Goal: Task Accomplishment & Management: Manage account settings

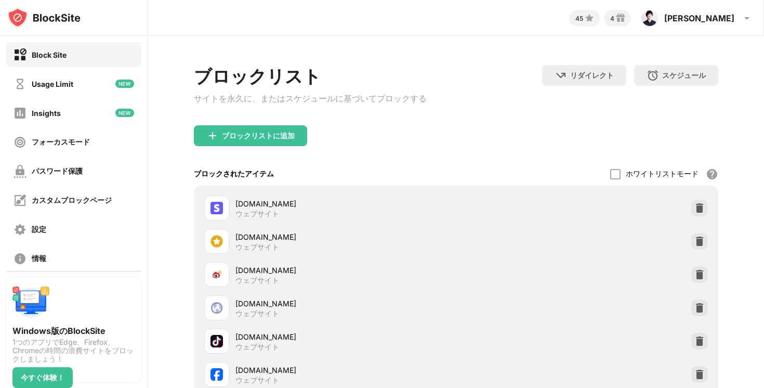
scroll to position [228, 0]
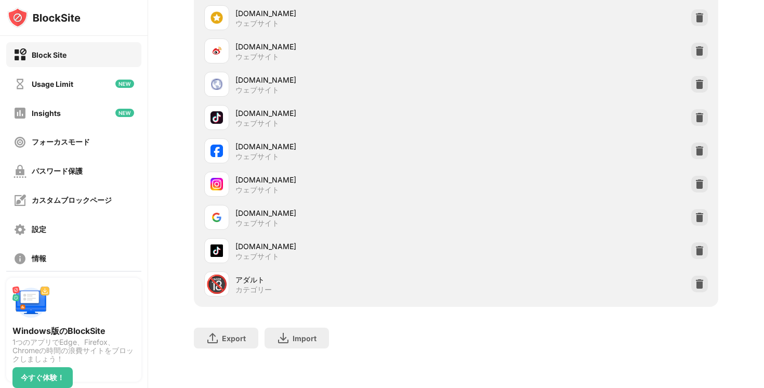
click at [703, 153] on img at bounding box center [700, 151] width 10 height 10
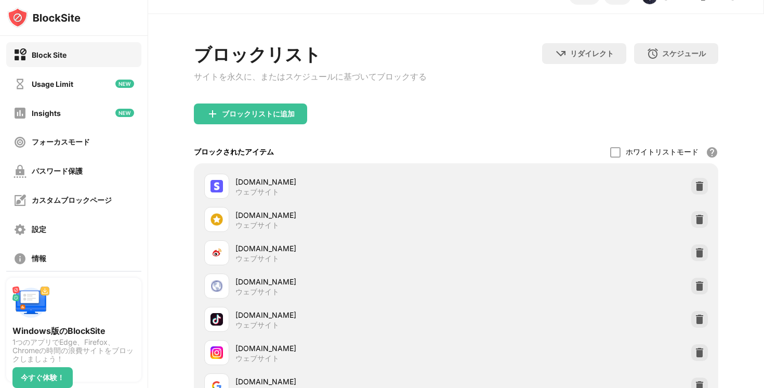
scroll to position [0, 0]
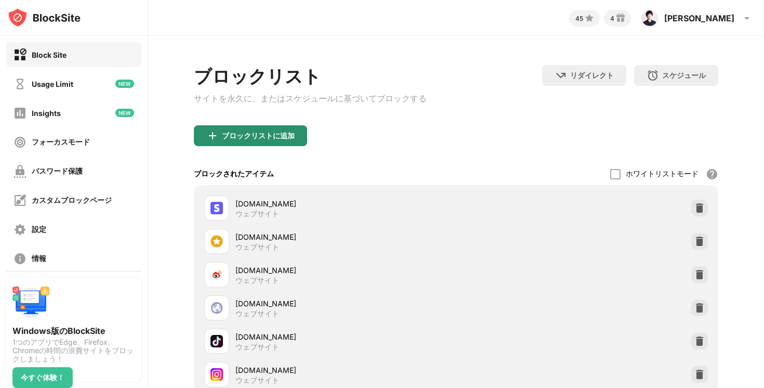
click at [258, 137] on div "ブロックリストに追加" at bounding box center [258, 136] width 73 height 8
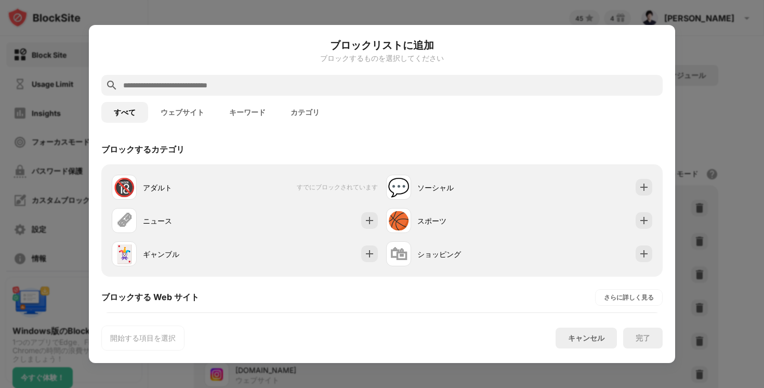
click at [230, 81] on input "text" at bounding box center [390, 85] width 537 height 12
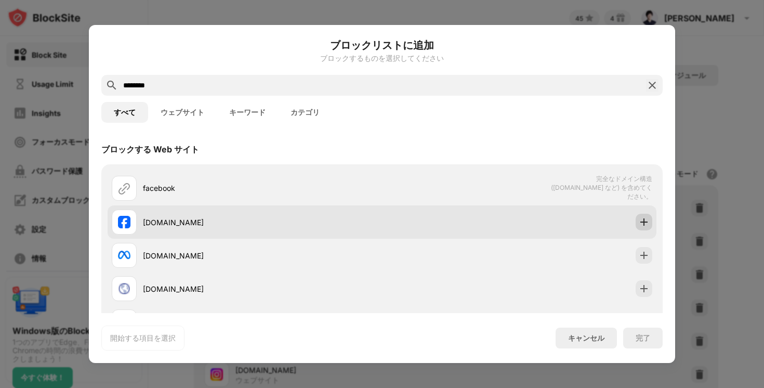
type input "********"
click at [646, 218] on img at bounding box center [644, 222] width 10 height 10
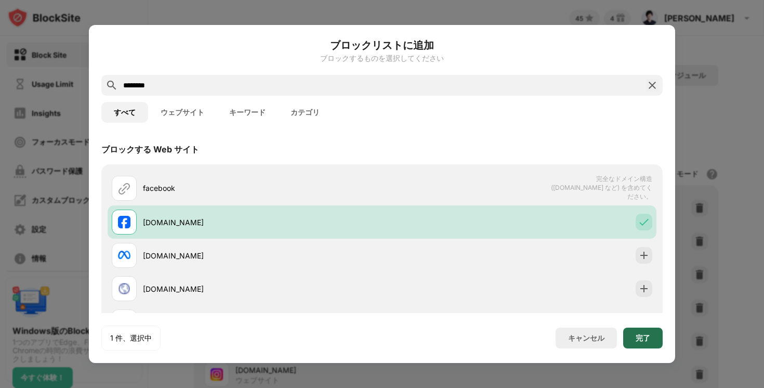
click at [643, 339] on div "完了" at bounding box center [643, 338] width 15 height 8
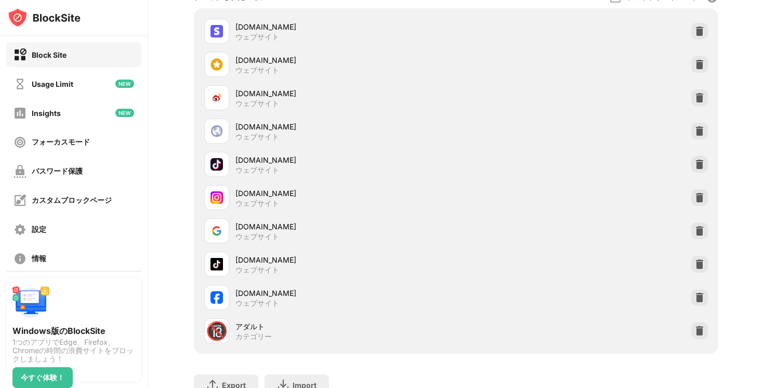
scroll to position [184, 0]
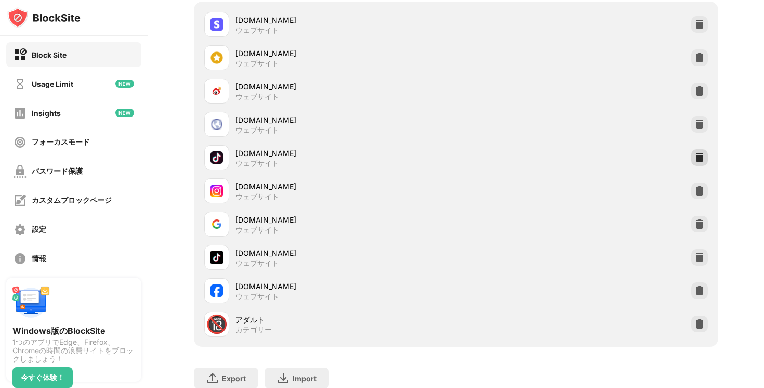
click at [701, 163] on img at bounding box center [700, 157] width 10 height 10
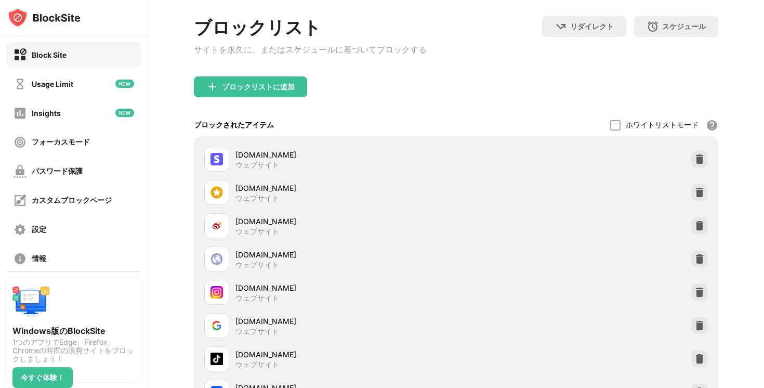
scroll to position [58, 0]
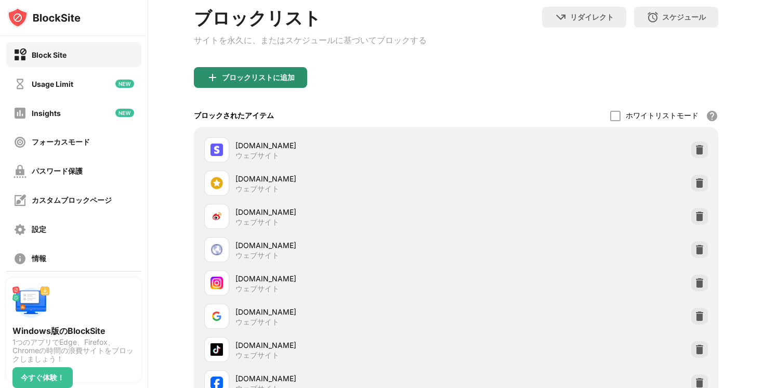
click at [260, 76] on div "ブロックリストに追加" at bounding box center [258, 77] width 73 height 8
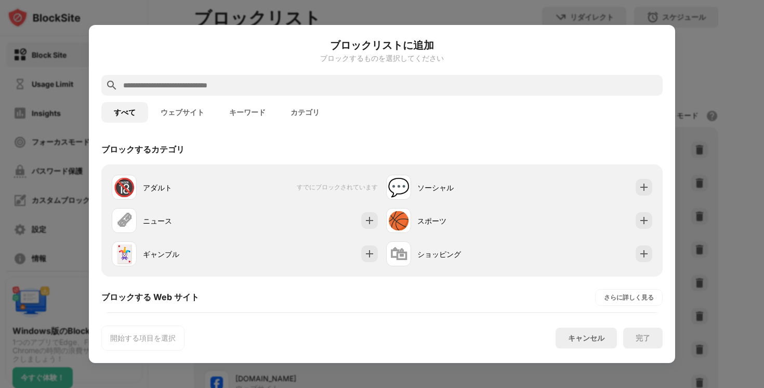
click at [241, 90] on input "text" at bounding box center [390, 85] width 537 height 12
paste input "**********"
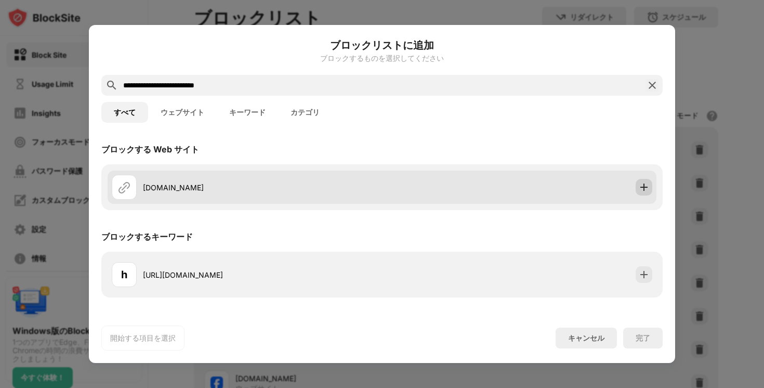
type input "**********"
click at [643, 184] on img at bounding box center [644, 187] width 10 height 10
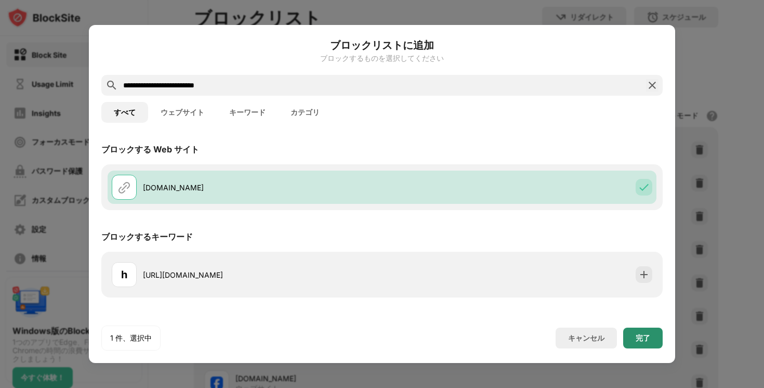
click at [642, 340] on div "完了" at bounding box center [643, 338] width 15 height 8
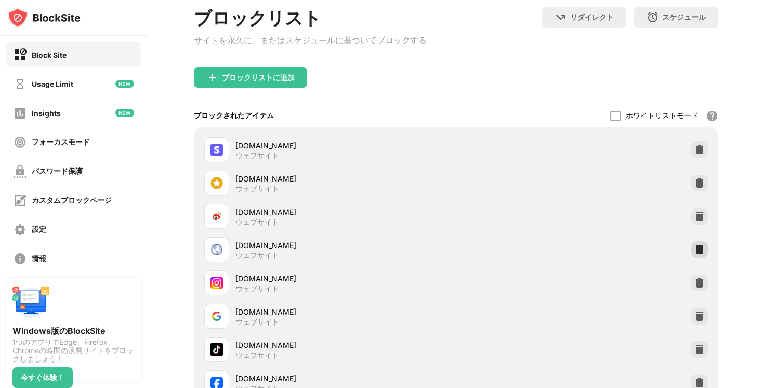
click at [703, 250] on img at bounding box center [700, 249] width 10 height 10
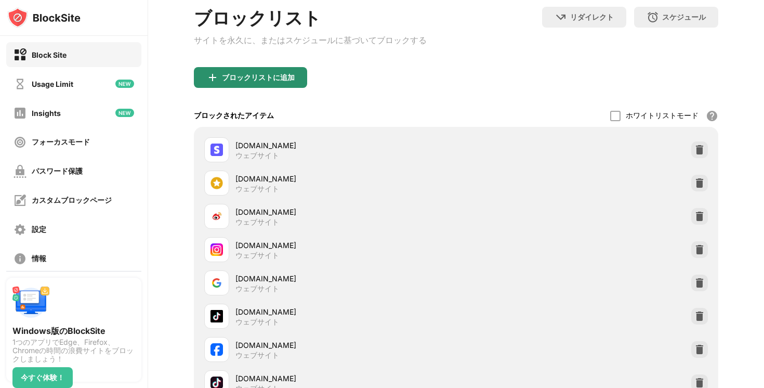
click at [272, 73] on div "ブロックリストに追加" at bounding box center [250, 77] width 113 height 21
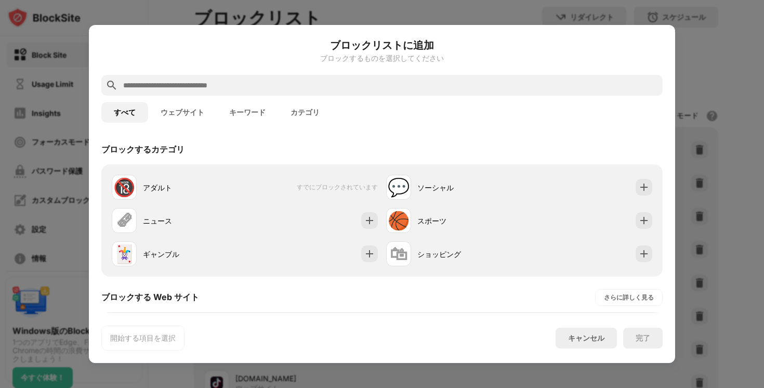
click at [259, 81] on input "text" at bounding box center [390, 85] width 537 height 12
paste input "**********"
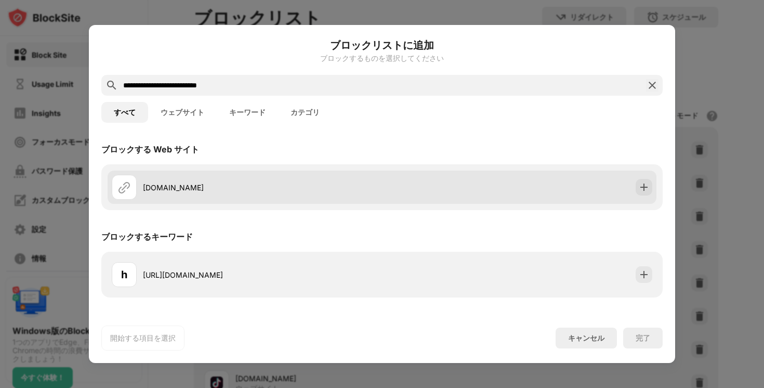
type input "**********"
click at [654, 190] on div "member.bilibili.com" at bounding box center [382, 187] width 549 height 33
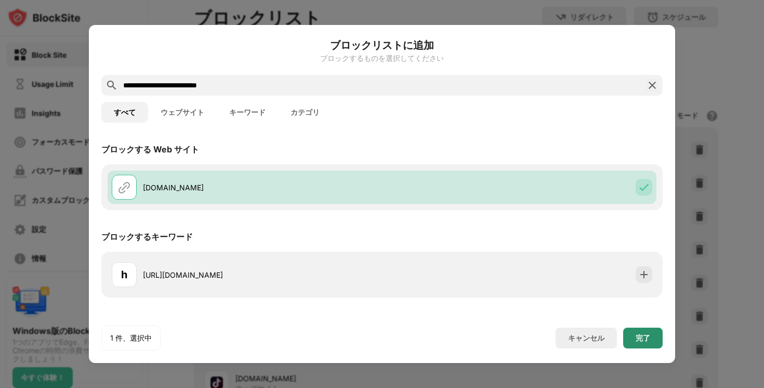
click at [628, 343] on div "完了" at bounding box center [644, 338] width 40 height 21
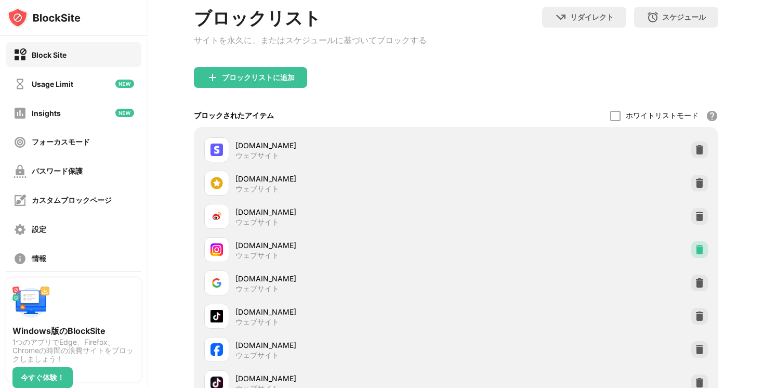
click at [697, 250] on img at bounding box center [700, 249] width 10 height 10
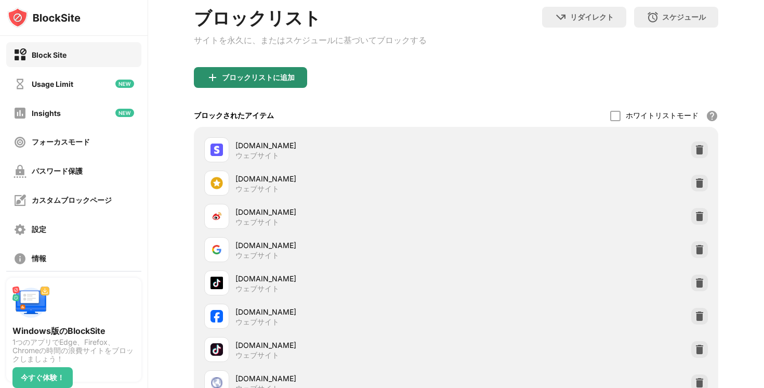
click at [213, 84] on img at bounding box center [212, 77] width 12 height 12
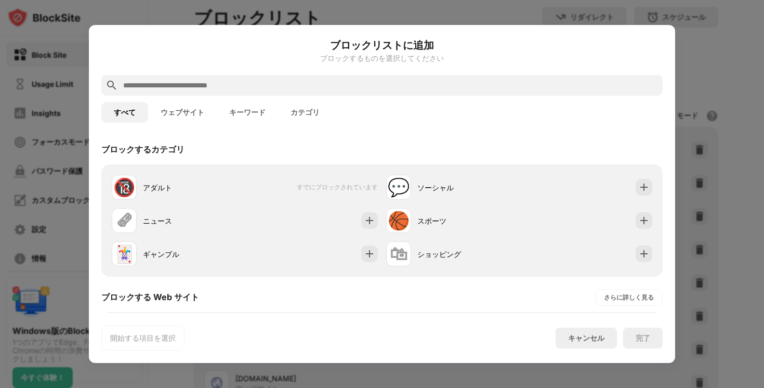
click at [256, 82] on input "text" at bounding box center [390, 85] width 537 height 12
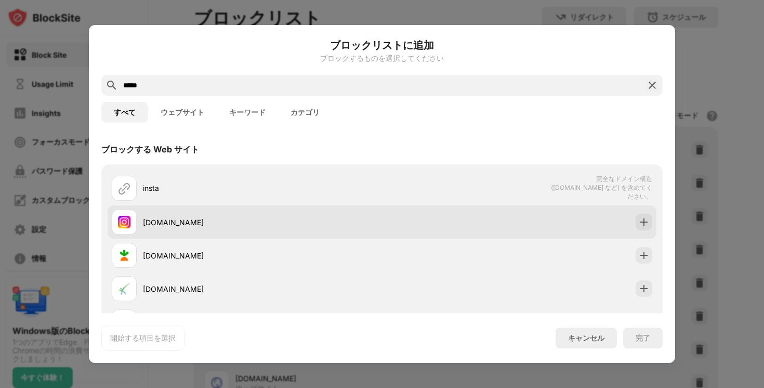
type input "*****"
click at [650, 215] on div at bounding box center [644, 222] width 17 height 17
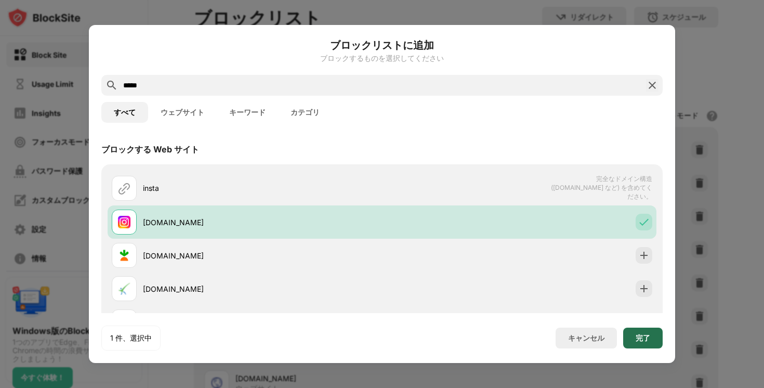
click at [642, 343] on div "完了" at bounding box center [644, 338] width 40 height 21
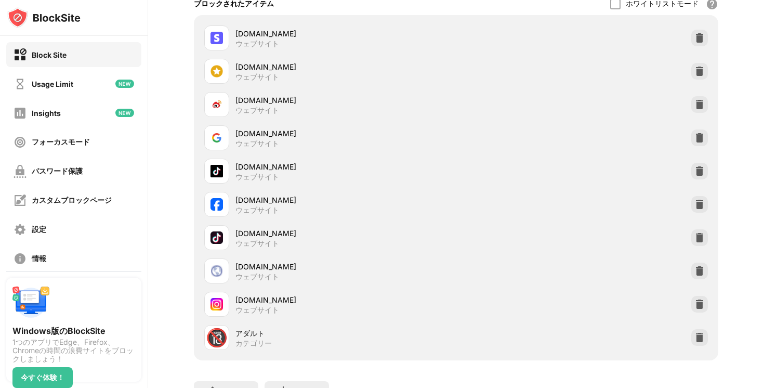
scroll to position [174, 0]
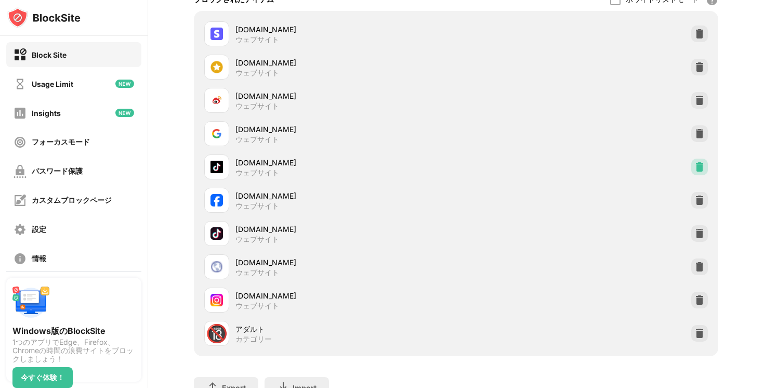
click at [697, 168] on img at bounding box center [700, 167] width 10 height 10
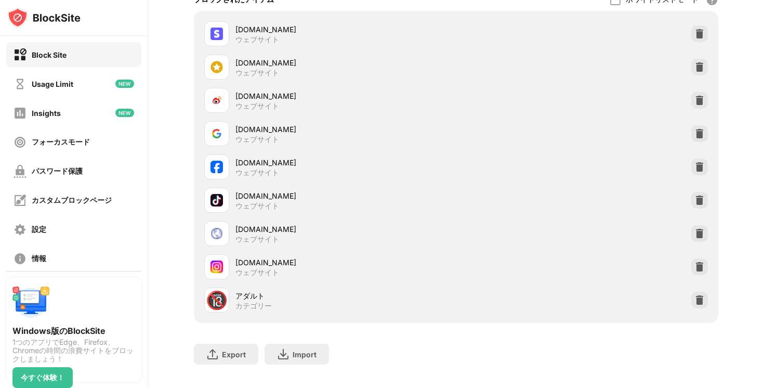
scroll to position [80, 0]
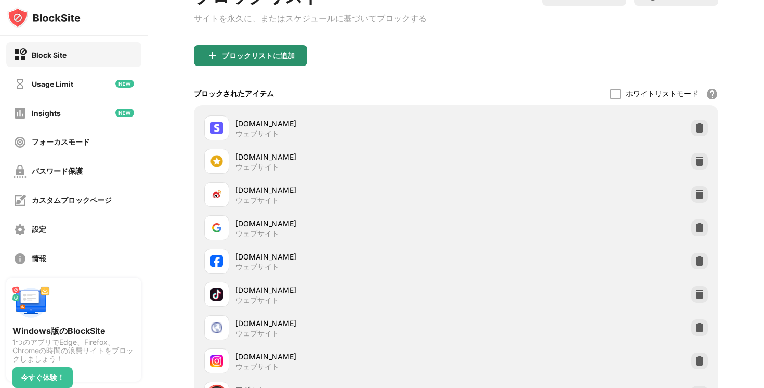
click at [243, 56] on div "ブロックリストに追加" at bounding box center [258, 55] width 73 height 8
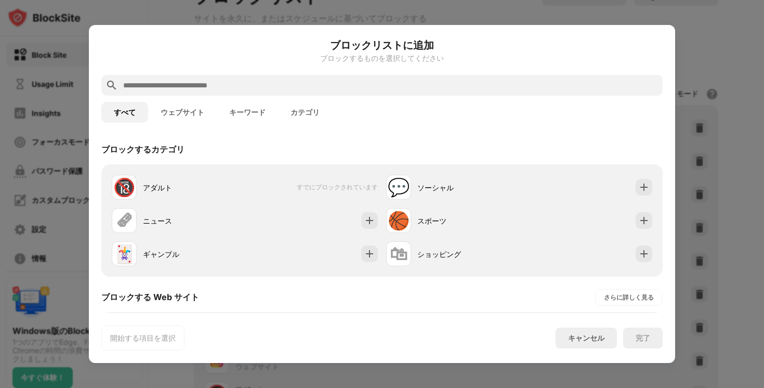
click at [245, 77] on div at bounding box center [382, 85] width 562 height 21
click at [245, 88] on input "text" at bounding box center [390, 85] width 537 height 12
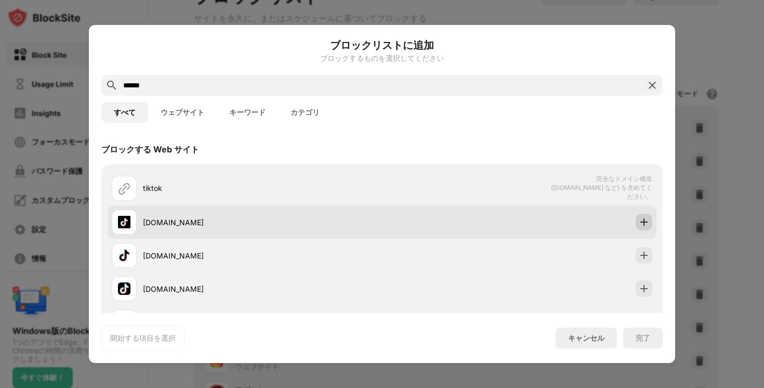
type input "******"
click at [650, 218] on div at bounding box center [644, 222] width 17 height 17
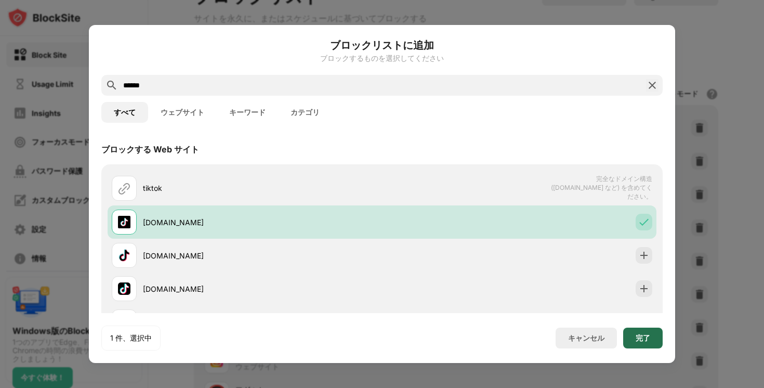
click at [643, 345] on div "完了" at bounding box center [644, 338] width 40 height 21
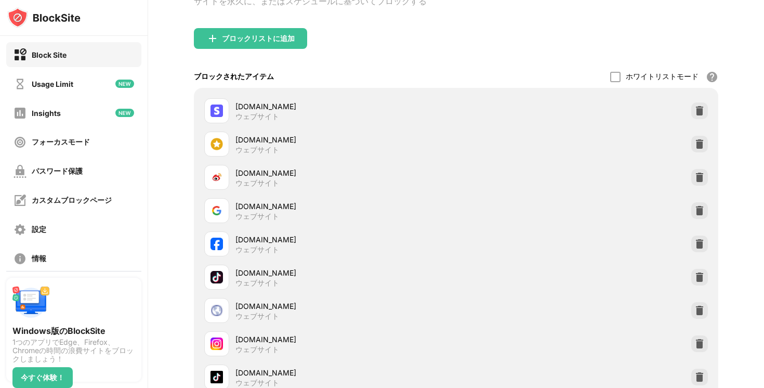
scroll to position [99, 0]
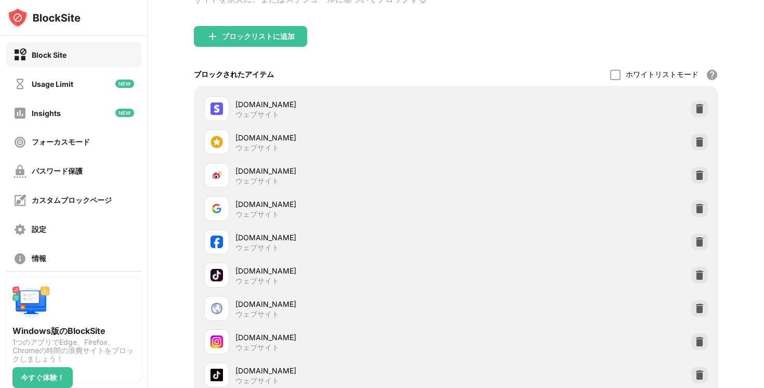
click at [707, 181] on div at bounding box center [700, 175] width 17 height 17
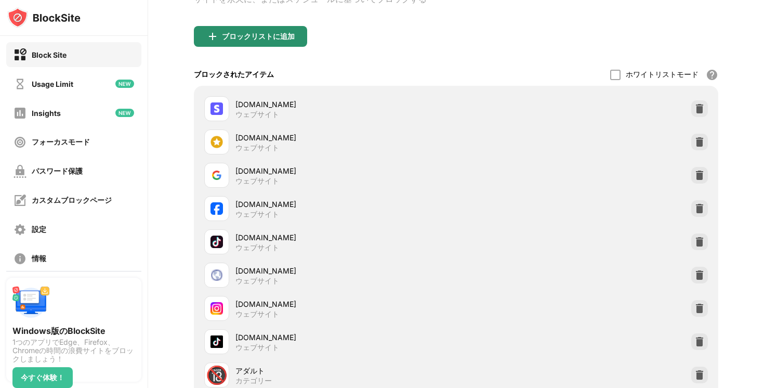
click at [263, 47] on div "ブロックリストに追加" at bounding box center [250, 36] width 113 height 21
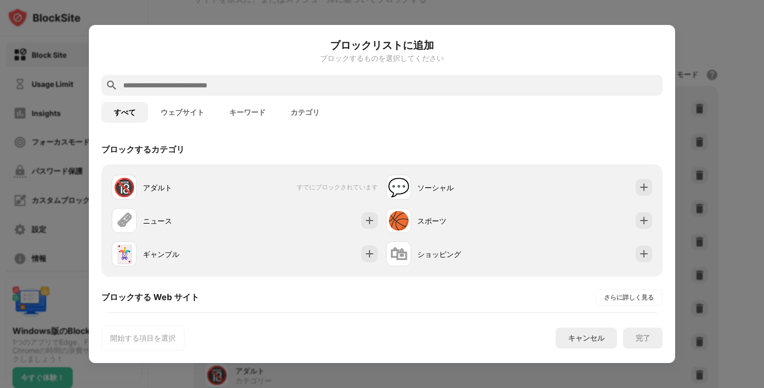
click at [271, 84] on input "text" at bounding box center [390, 85] width 537 height 12
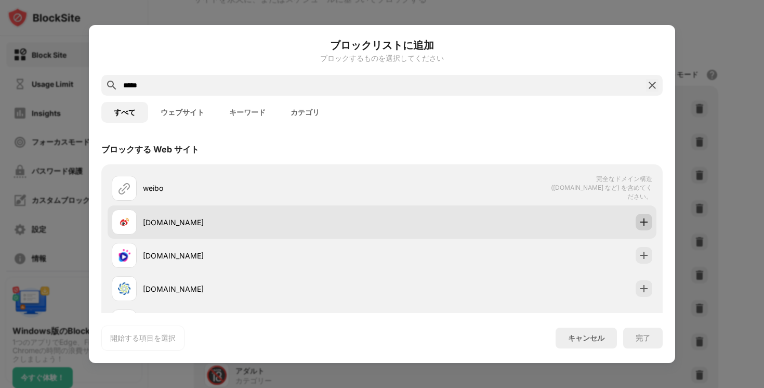
type input "*****"
click at [643, 215] on div at bounding box center [644, 222] width 17 height 17
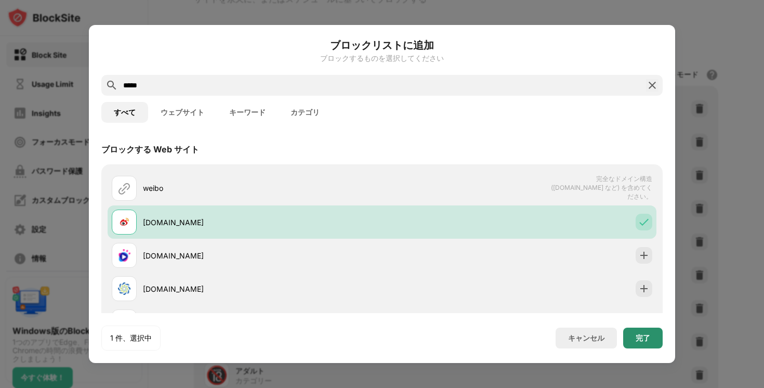
click at [645, 339] on div "完了" at bounding box center [643, 338] width 15 height 8
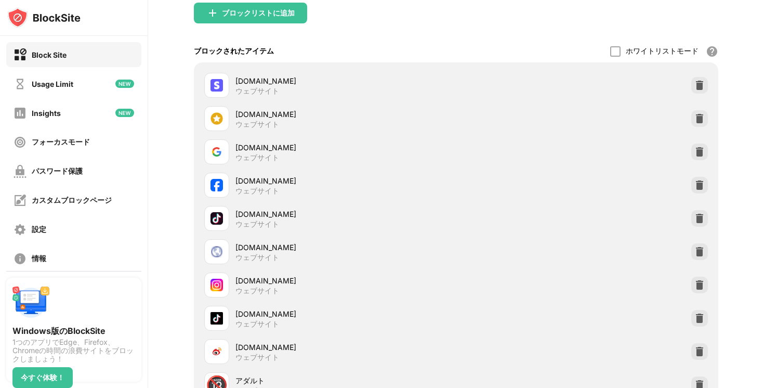
scroll to position [126, 0]
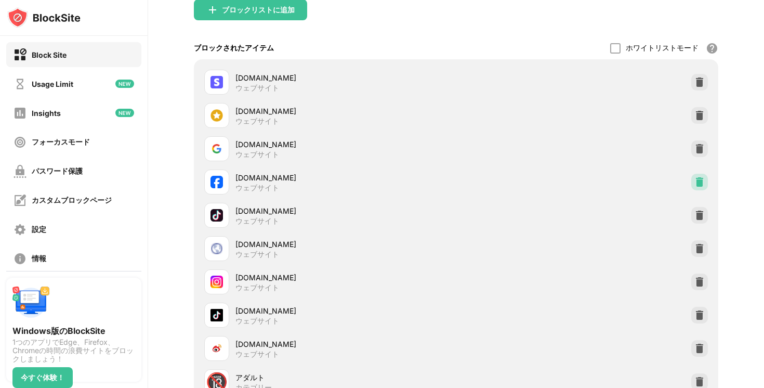
click at [694, 184] on div at bounding box center [700, 182] width 17 height 17
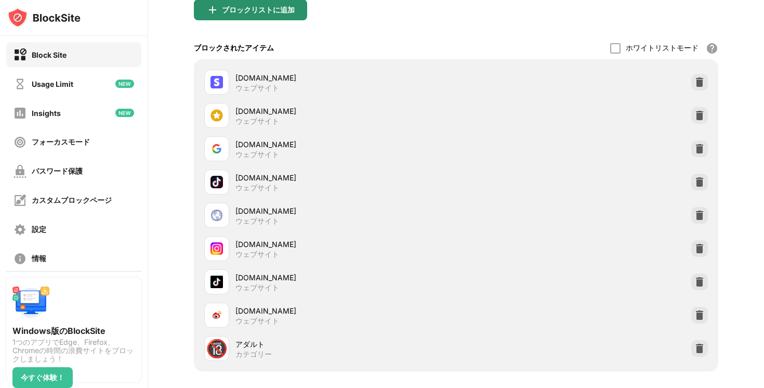
click at [250, 14] on div "ブロックリストに追加" at bounding box center [258, 10] width 73 height 8
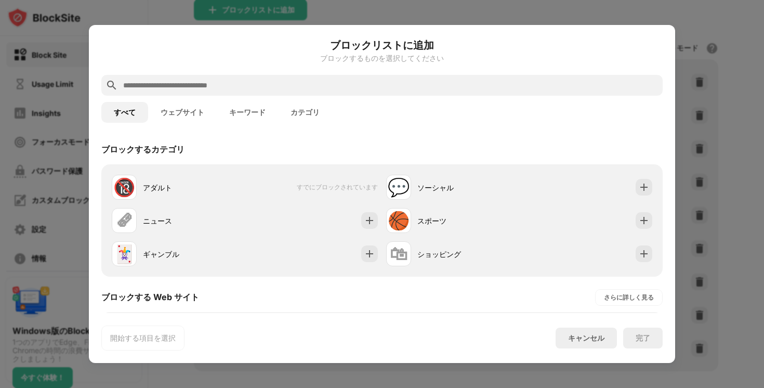
click at [246, 85] on input "text" at bounding box center [390, 85] width 537 height 12
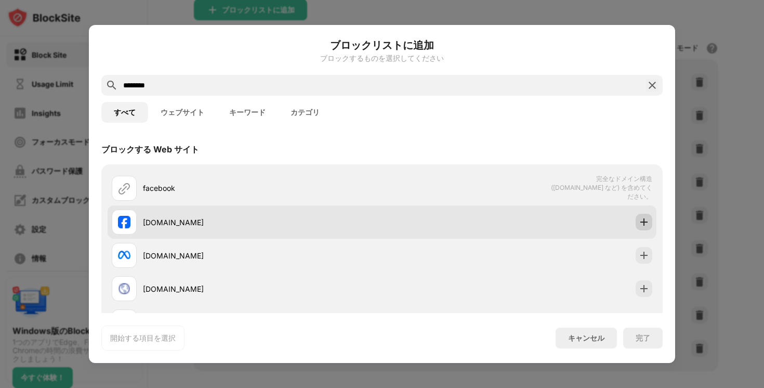
type input "********"
click at [647, 221] on img at bounding box center [644, 222] width 10 height 10
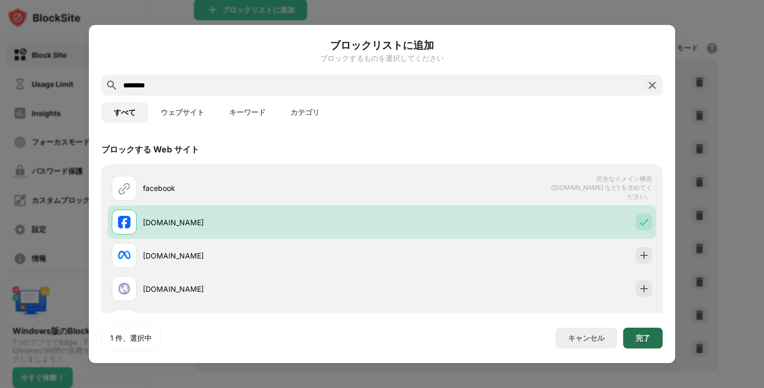
click at [639, 335] on div "完了" at bounding box center [643, 338] width 15 height 8
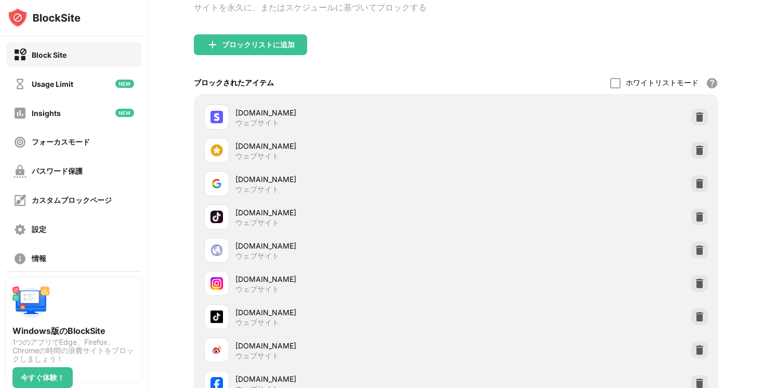
scroll to position [102, 0]
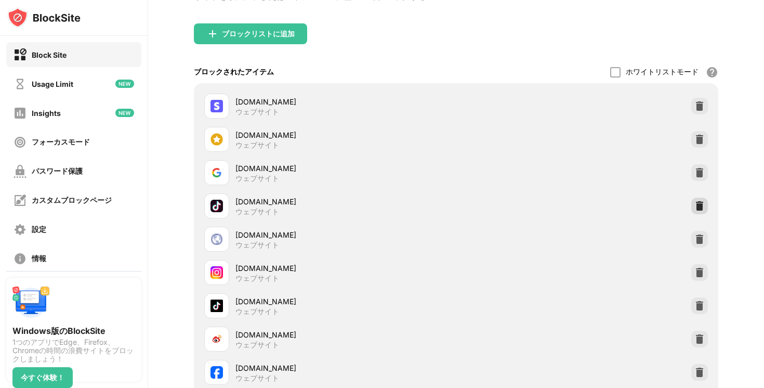
click at [696, 206] on img at bounding box center [700, 206] width 10 height 10
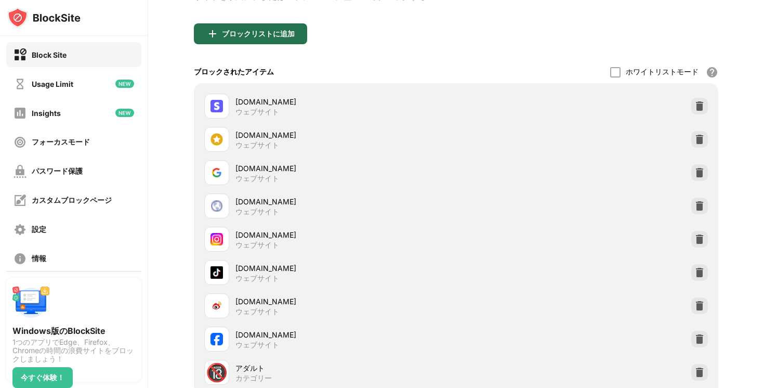
click at [301, 38] on div "ブロックリストに追加" at bounding box center [250, 33] width 113 height 21
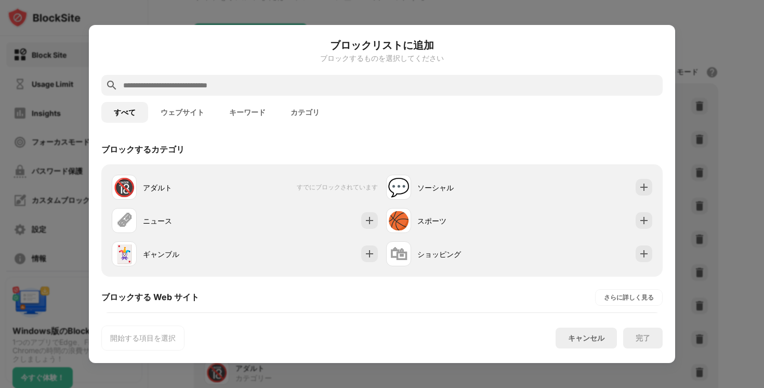
click at [304, 85] on input "text" at bounding box center [390, 85] width 537 height 12
paste input "**********"
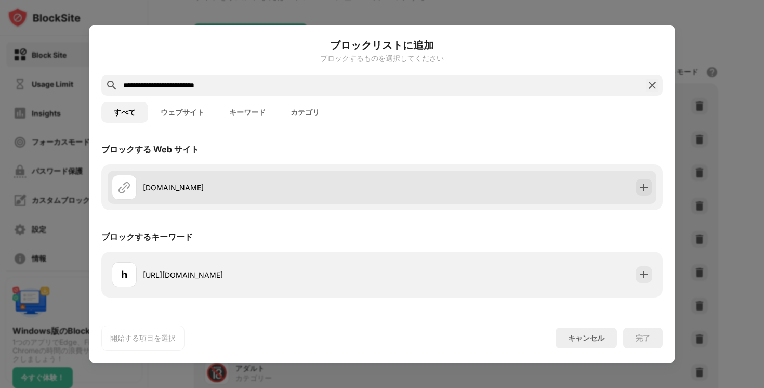
type input "**********"
click at [646, 188] on img at bounding box center [644, 187] width 10 height 10
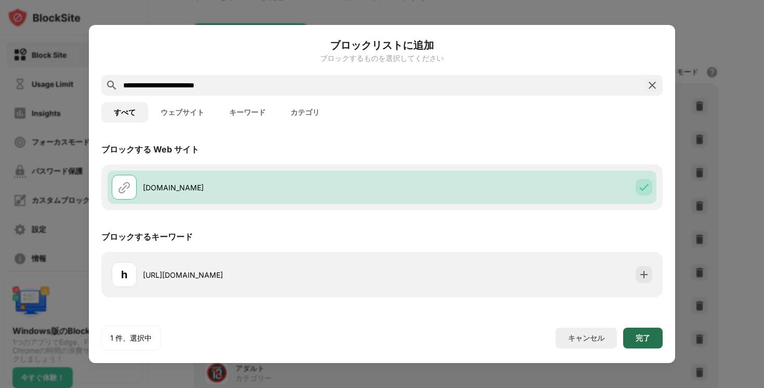
click at [645, 334] on div "完了" at bounding box center [643, 338] width 15 height 8
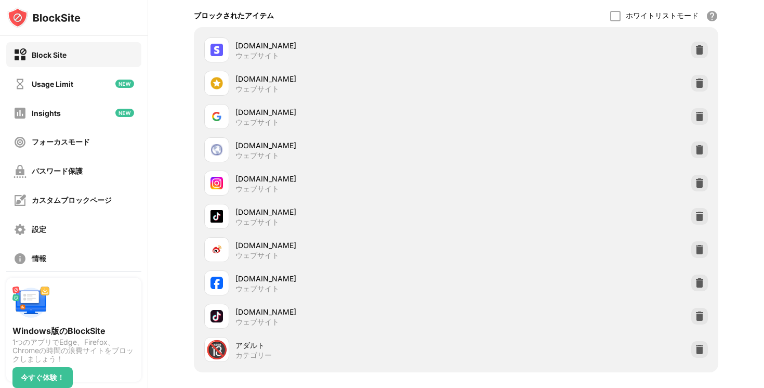
scroll to position [227, 0]
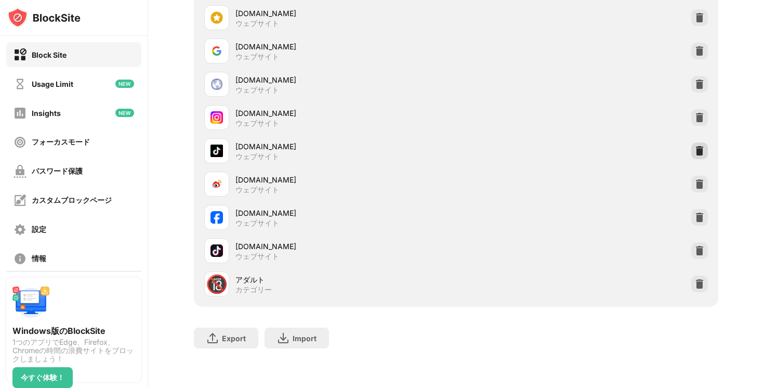
click at [698, 149] on img at bounding box center [700, 151] width 10 height 10
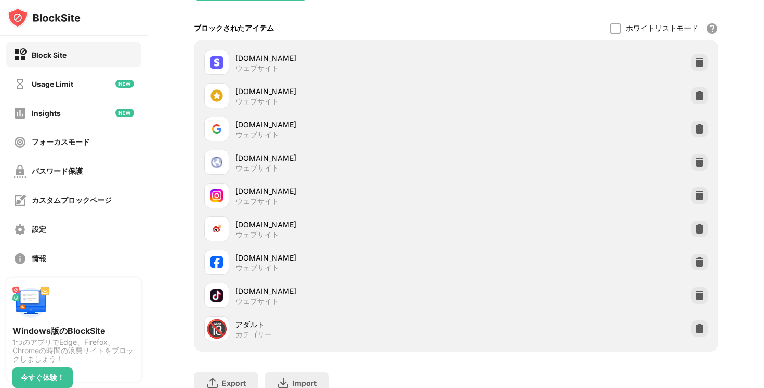
scroll to position [121, 0]
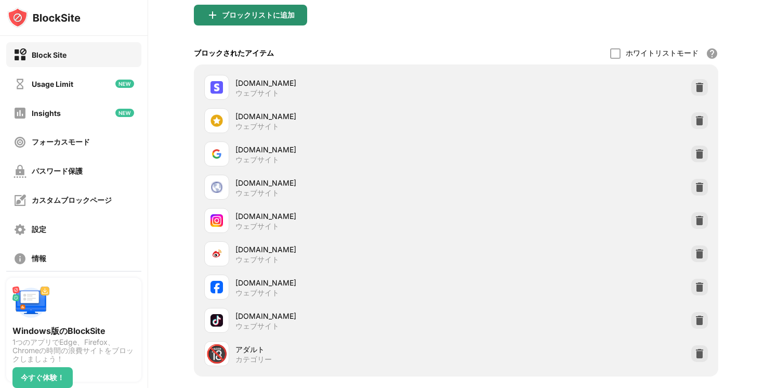
click at [244, 19] on div "ブロックリストに追加" at bounding box center [258, 15] width 73 height 8
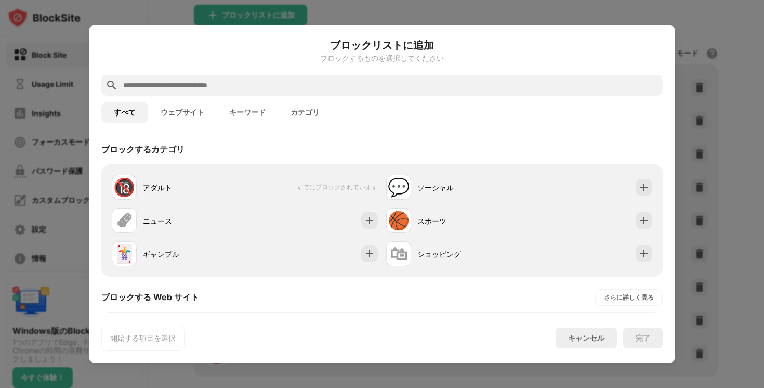
click at [214, 83] on input "text" at bounding box center [390, 85] width 537 height 12
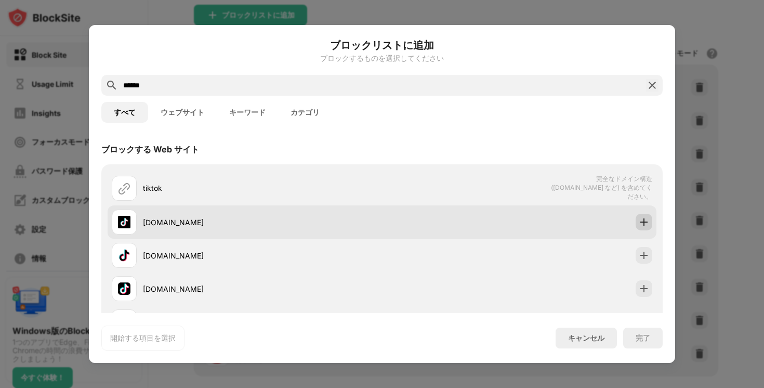
type input "******"
click at [642, 222] on img at bounding box center [644, 222] width 10 height 10
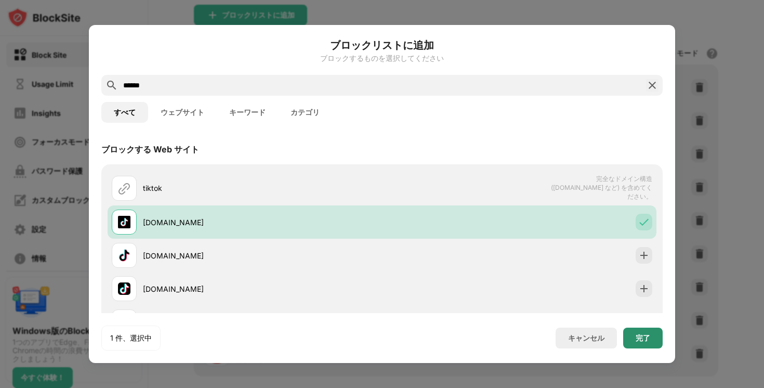
click at [641, 338] on div "完了" at bounding box center [643, 338] width 15 height 8
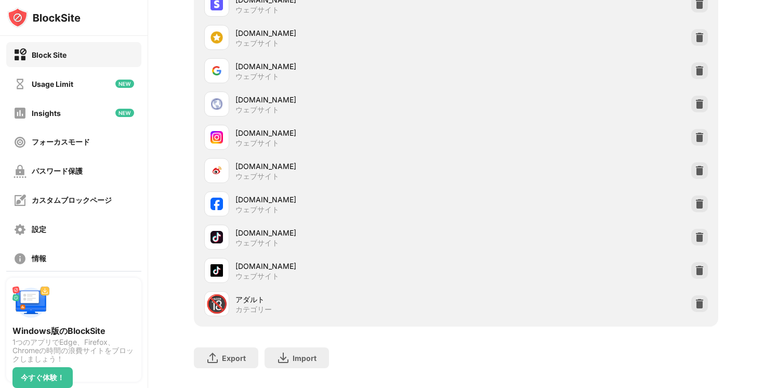
click at [704, 241] on img at bounding box center [700, 237] width 10 height 10
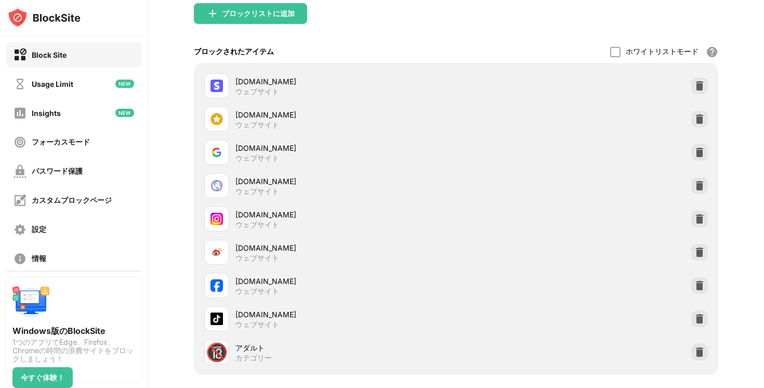
scroll to position [118, 0]
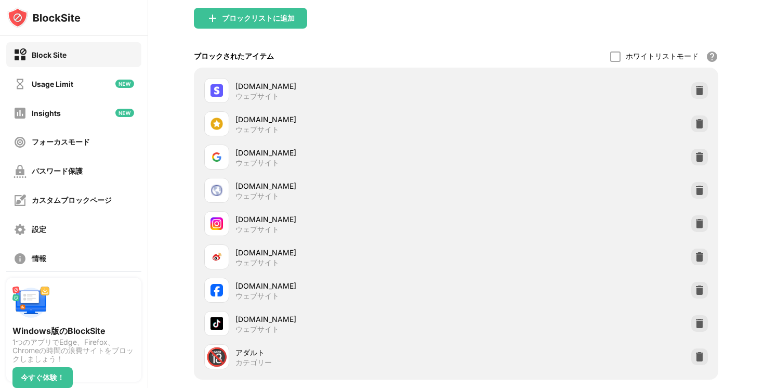
click at [270, 28] on div "ブロックリストに追加" at bounding box center [250, 18] width 113 height 21
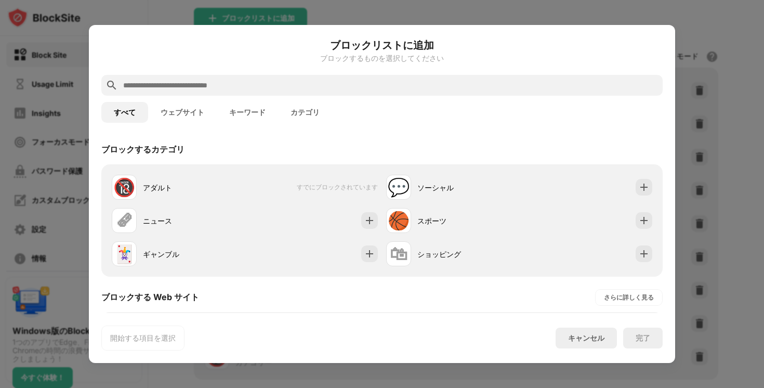
click at [254, 82] on input "text" at bounding box center [390, 85] width 537 height 12
paste input "**********"
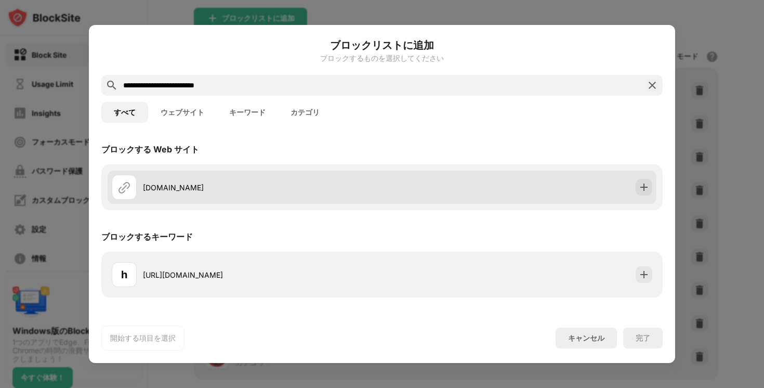
type input "**********"
click at [645, 190] on img at bounding box center [644, 187] width 10 height 10
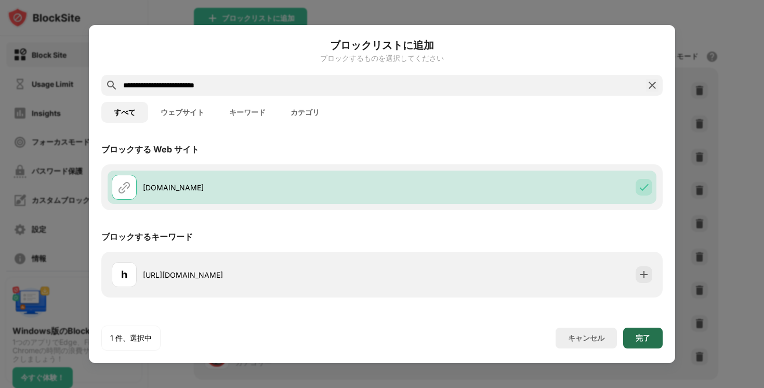
click at [637, 334] on div "完了" at bounding box center [643, 338] width 15 height 8
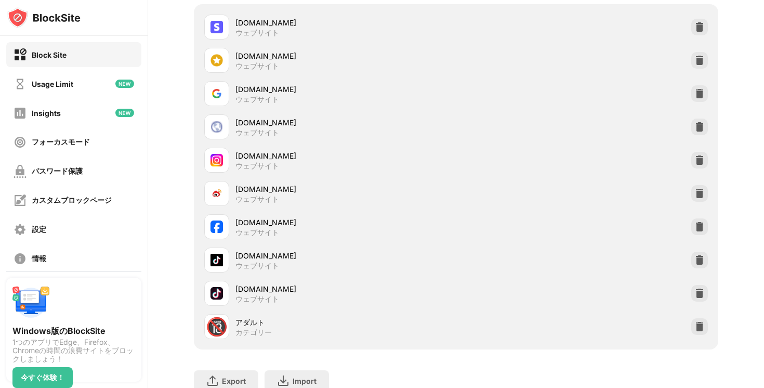
scroll to position [187, 0]
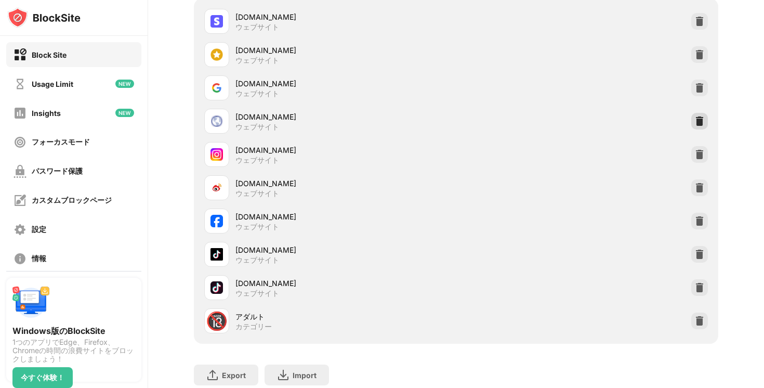
click at [696, 126] on img at bounding box center [700, 121] width 10 height 10
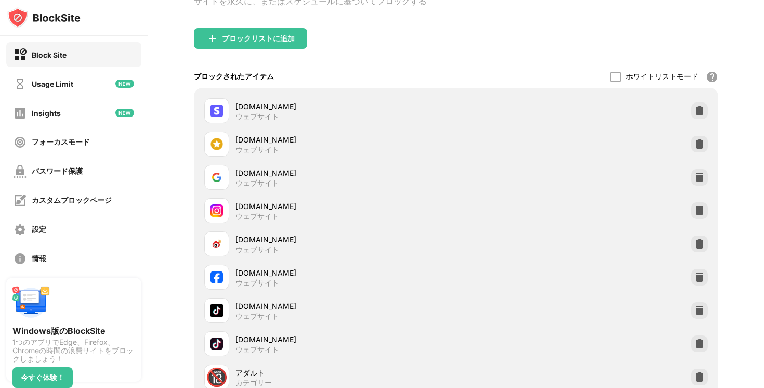
scroll to position [90, 0]
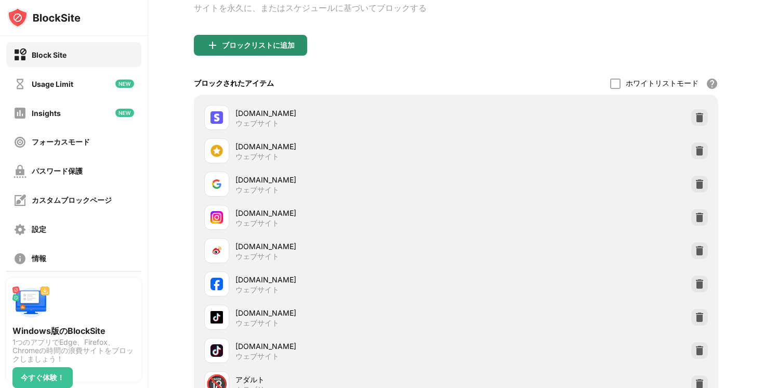
click at [229, 49] on div "ブロックリストに追加" at bounding box center [258, 45] width 73 height 8
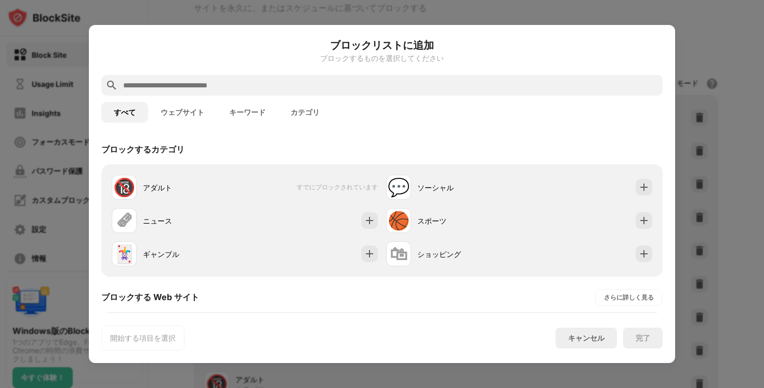
click at [219, 82] on input "text" at bounding box center [390, 85] width 537 height 12
paste input "**********"
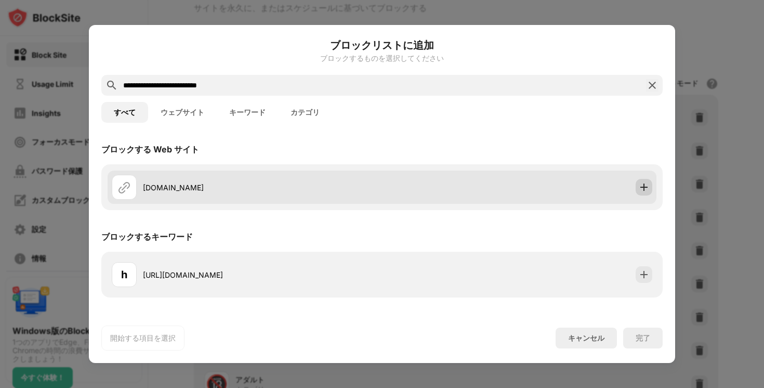
type input "**********"
click at [645, 183] on img at bounding box center [644, 187] width 10 height 10
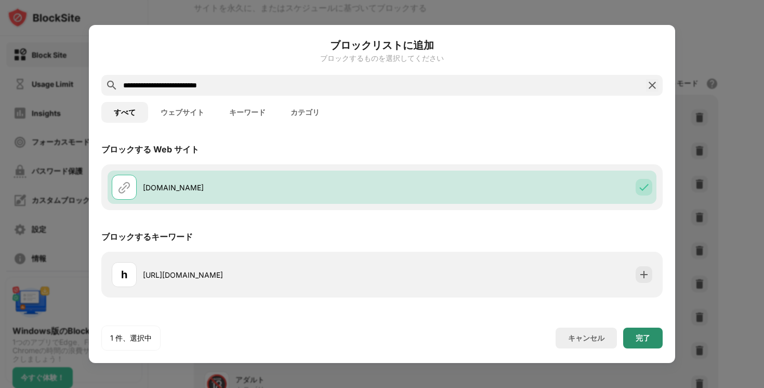
click at [648, 334] on div "完了" at bounding box center [643, 338] width 15 height 8
